Goal: Task Accomplishment & Management: Complete application form

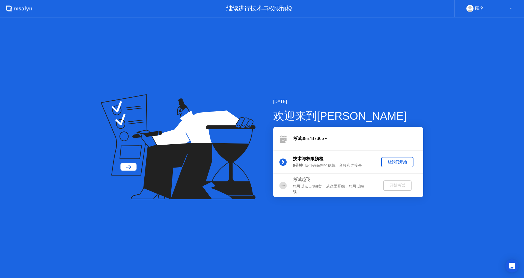
click at [401, 162] on div "让我们开始" at bounding box center [398, 161] width 28 height 5
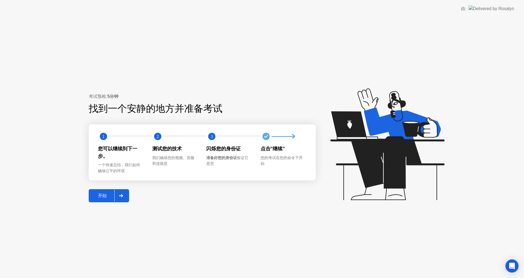
click at [98, 199] on div "开始" at bounding box center [102, 196] width 24 height 6
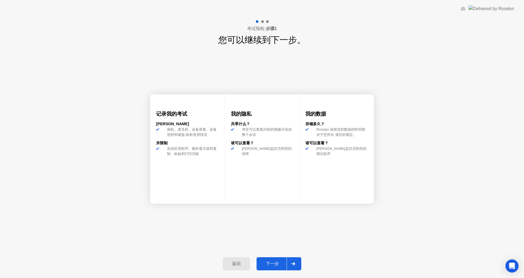
click at [274, 262] on div "下一步" at bounding box center [272, 264] width 28 height 6
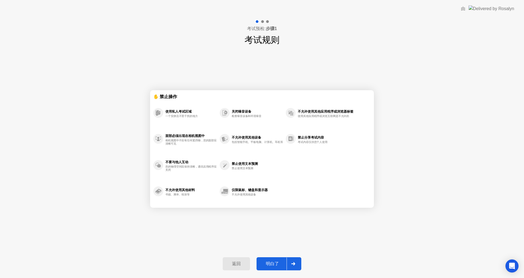
click at [274, 260] on button "明白了" at bounding box center [279, 263] width 45 height 13
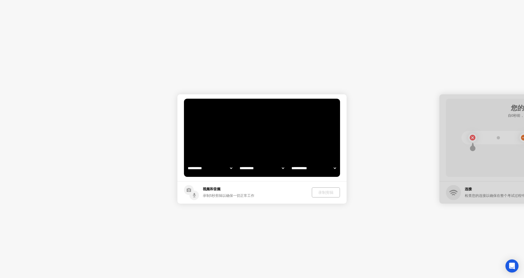
select select "**********"
select select "*******"
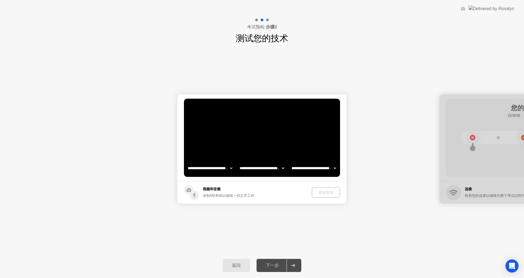
click at [201, 167] on select "**********" at bounding box center [210, 168] width 47 height 11
click at [187, 163] on select "**********" at bounding box center [210, 168] width 47 height 11
click at [330, 192] on div "录制剪辑" at bounding box center [326, 192] width 24 height 5
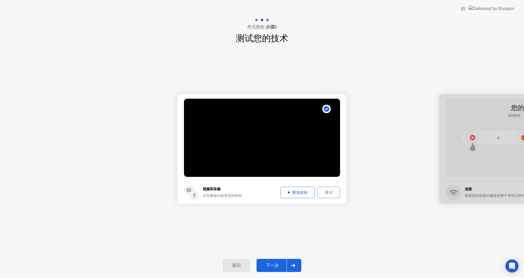
click at [306, 194] on div "重放剪辑" at bounding box center [298, 192] width 31 height 5
click at [279, 267] on div "下一步" at bounding box center [272, 266] width 28 height 6
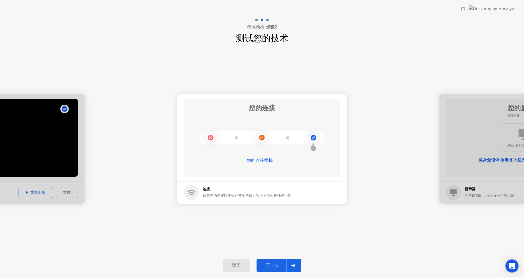
click at [279, 266] on div "下一步" at bounding box center [272, 266] width 28 height 6
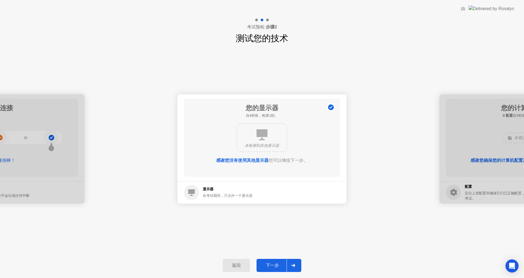
click at [280, 266] on div "下一步" at bounding box center [272, 266] width 28 height 6
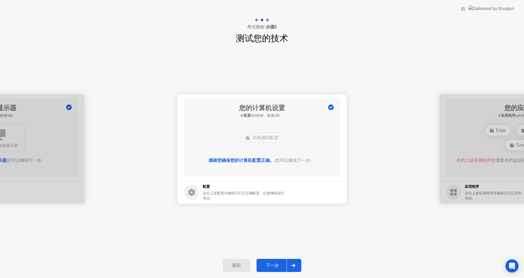
click at [280, 266] on div "下一步" at bounding box center [272, 266] width 28 height 6
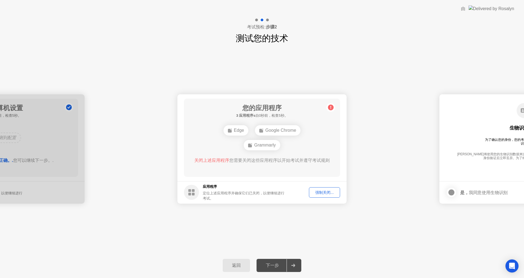
click at [330, 191] on div "强制关闭..." at bounding box center [324, 192] width 27 height 5
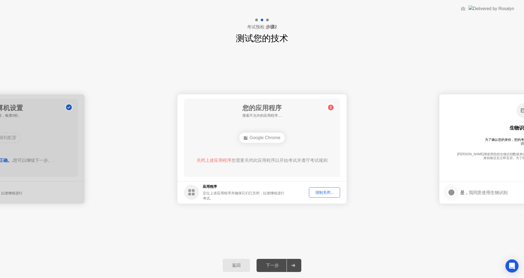
click at [249, 140] on div "Google Chrome" at bounding box center [263, 137] width 46 height 10
click at [334, 191] on div "强制关闭..." at bounding box center [324, 192] width 27 height 5
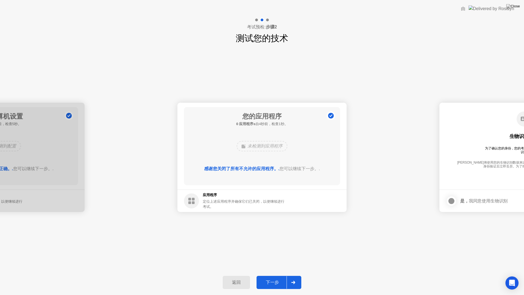
click at [275, 278] on div "下一步" at bounding box center [272, 283] width 28 height 6
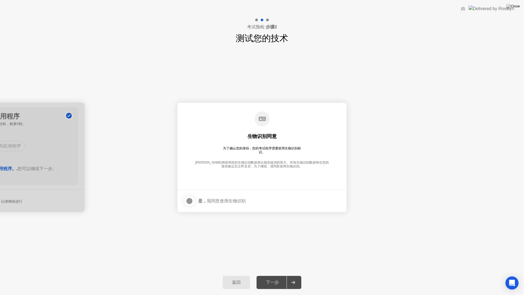
click at [192, 199] on div at bounding box center [189, 201] width 7 height 7
click at [279, 278] on div "下一步" at bounding box center [272, 283] width 28 height 6
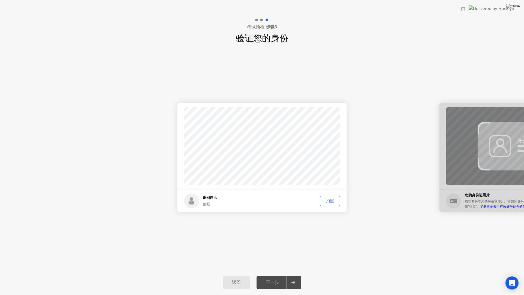
click at [334, 203] on div "拍照" at bounding box center [330, 200] width 16 height 5
click at [276, 278] on button "下一步" at bounding box center [279, 282] width 45 height 13
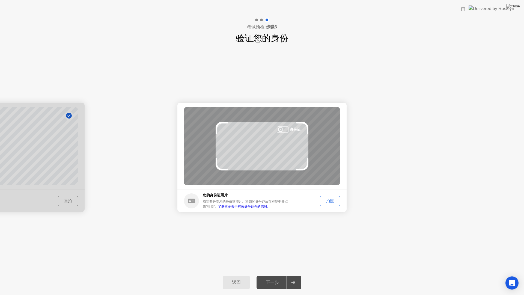
click at [334, 201] on div "拍照" at bounding box center [330, 200] width 16 height 5
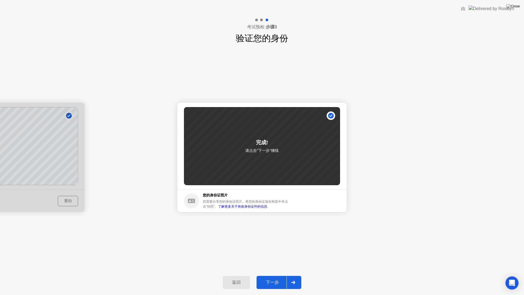
click at [277, 278] on div "下一步" at bounding box center [272, 283] width 28 height 6
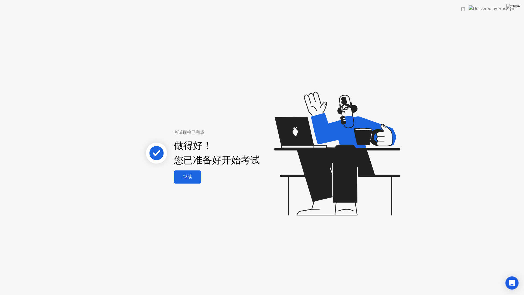
click at [190, 179] on div "继续" at bounding box center [188, 177] width 24 height 6
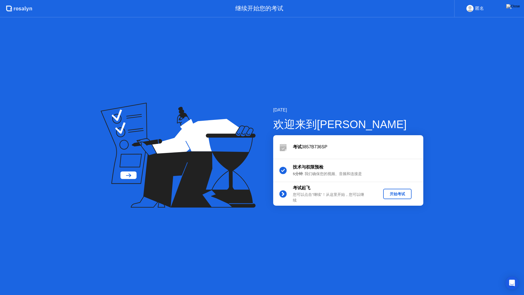
click at [407, 196] on div "开始考试" at bounding box center [398, 193] width 24 height 5
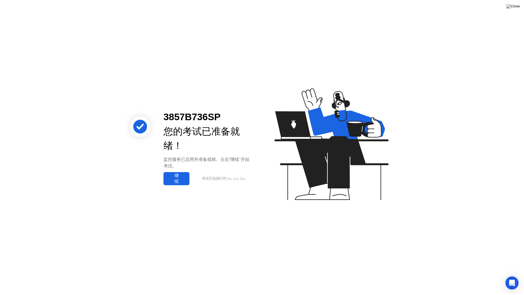
click at [169, 181] on div "继续" at bounding box center [176, 178] width 23 height 11
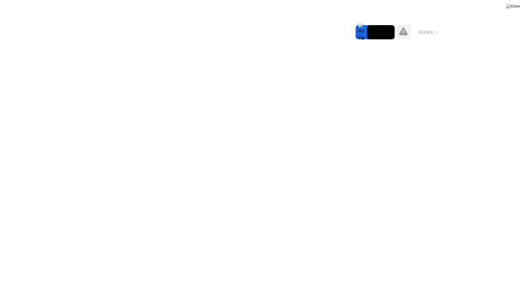
click at [410, 30] on div at bounding box center [404, 32] width 14 height 14
drag, startPoint x: 425, startPoint y: 36, endPoint x: 357, endPoint y: 31, distance: 68.2
click at [355, 31] on div "移动 扩展 隐藏 考试规则" at bounding box center [397, 31] width 93 height 17
click at [405, 34] on icon at bounding box center [403, 31] width 9 height 8
click at [440, 33] on button "考试规则" at bounding box center [428, 33] width 23 height 6
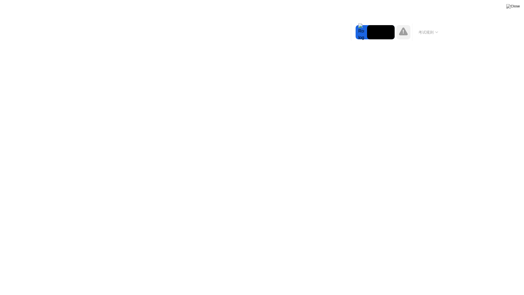
drag, startPoint x: 435, startPoint y: 38, endPoint x: 446, endPoint y: 39, distance: 11.2
click at [437, 40] on div "考试规则" at bounding box center [428, 31] width 32 height 17
drag, startPoint x: 356, startPoint y: 33, endPoint x: 356, endPoint y: 36, distance: 3.6
click at [356, 40] on div "移动 扩展 隐藏 考试规则" at bounding box center [397, 31] width 93 height 17
drag, startPoint x: 415, startPoint y: 28, endPoint x: 384, endPoint y: 25, distance: 30.5
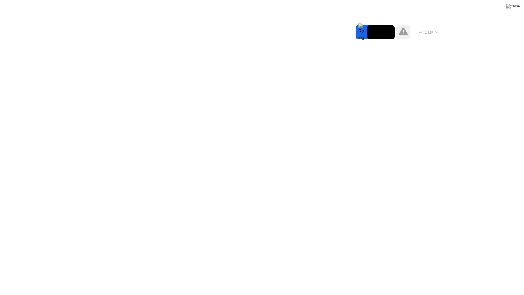
click at [384, 25] on div "移动 扩展 隐藏 考试规则" at bounding box center [397, 31] width 93 height 17
click at [424, 31] on button "考试规则" at bounding box center [428, 33] width 23 height 6
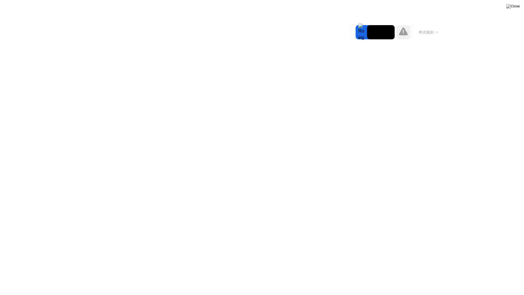
drag, startPoint x: 361, startPoint y: 33, endPoint x: 374, endPoint y: 27, distance: 14.1
drag, startPoint x: 374, startPoint y: 27, endPoint x: 393, endPoint y: 27, distance: 19.7
drag, startPoint x: 393, startPoint y: 27, endPoint x: 392, endPoint y: 37, distance: 9.4
drag, startPoint x: 356, startPoint y: 40, endPoint x: 403, endPoint y: 41, distance: 47.8
drag, startPoint x: 404, startPoint y: 39, endPoint x: 424, endPoint y: 29, distance: 22.5
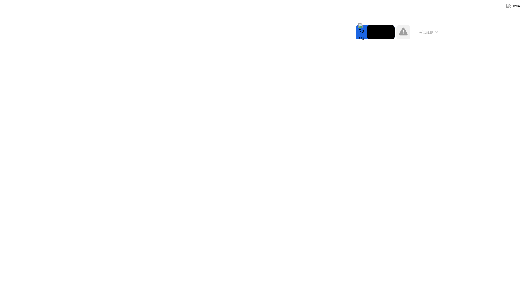
click at [424, 29] on div "考试规则" at bounding box center [419, 31] width 49 height 17
drag, startPoint x: 424, startPoint y: 29, endPoint x: 424, endPoint y: 38, distance: 8.5
click at [424, 38] on div "考试规则" at bounding box center [428, 31] width 32 height 17
drag, startPoint x: 424, startPoint y: 38, endPoint x: 438, endPoint y: 26, distance: 18.6
click at [438, 26] on div "考试规则" at bounding box center [428, 31] width 32 height 17
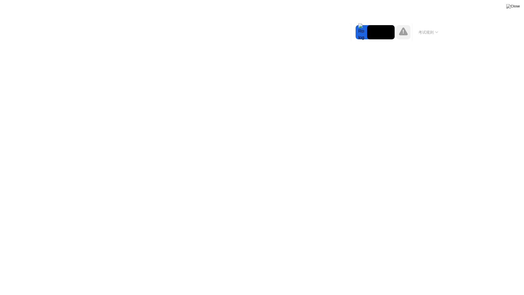
drag, startPoint x: 437, startPoint y: 30, endPoint x: 434, endPoint y: 36, distance: 7.0
click at [434, 36] on div "考试规则" at bounding box center [428, 31] width 32 height 17
drag, startPoint x: 434, startPoint y: 36, endPoint x: 419, endPoint y: 35, distance: 15.0
click at [419, 35] on div "考试规则" at bounding box center [428, 31] width 32 height 17
drag, startPoint x: 416, startPoint y: 25, endPoint x: 377, endPoint y: 22, distance: 39.2
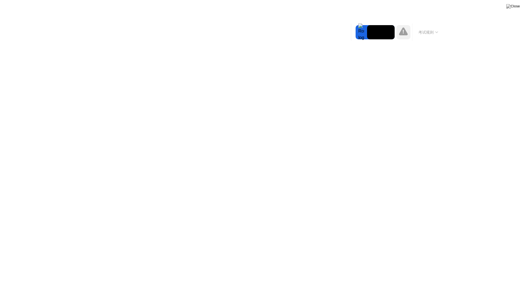
click at [386, 34] on div "移动 扩展 隐藏 考试规则" at bounding box center [397, 31] width 93 height 17
drag, startPoint x: 362, startPoint y: 28, endPoint x: 362, endPoint y: 33, distance: 4.7
click at [362, 33] on div at bounding box center [361, 32] width 11 height 14
click at [405, 38] on div at bounding box center [404, 32] width 14 height 14
click at [405, 32] on icon at bounding box center [403, 31] width 9 height 8
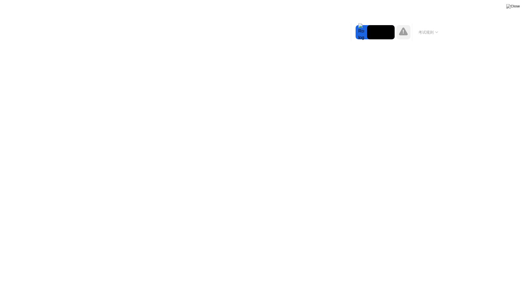
click at [405, 32] on icon at bounding box center [403, 31] width 9 height 8
drag, startPoint x: 405, startPoint y: 32, endPoint x: 375, endPoint y: 22, distance: 31.5
click at [393, 36] on div "移动 扩展 隐藏 考试规则" at bounding box center [397, 31] width 93 height 17
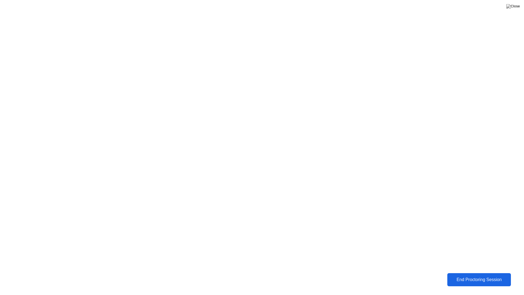
click at [502, 278] on div "End Proctoring Session" at bounding box center [479, 279] width 61 height 5
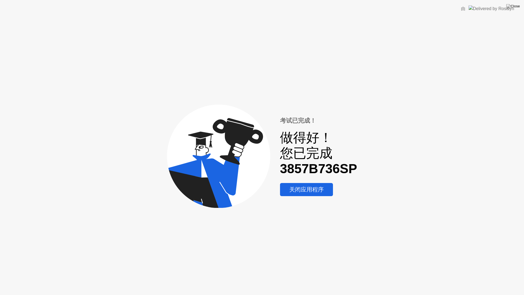
drag, startPoint x: 319, startPoint y: 190, endPoint x: 319, endPoint y: 185, distance: 5.5
click at [319, 191] on div "关闭应用程序" at bounding box center [307, 189] width 50 height 8
